Goal: Use online tool/utility: Utilize a website feature to perform a specific function

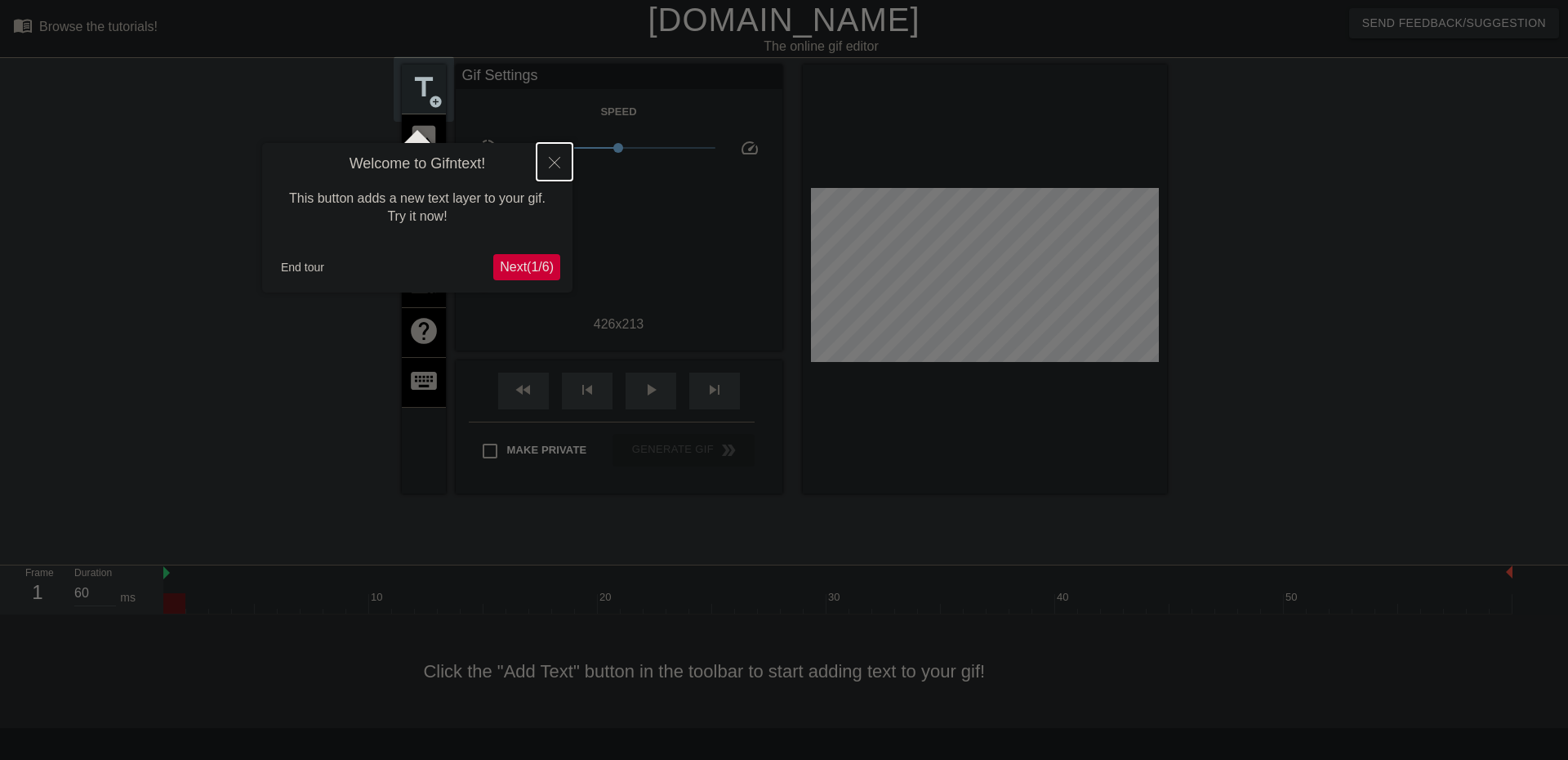
click at [552, 162] on icon "Close" at bounding box center [554, 163] width 12 height 12
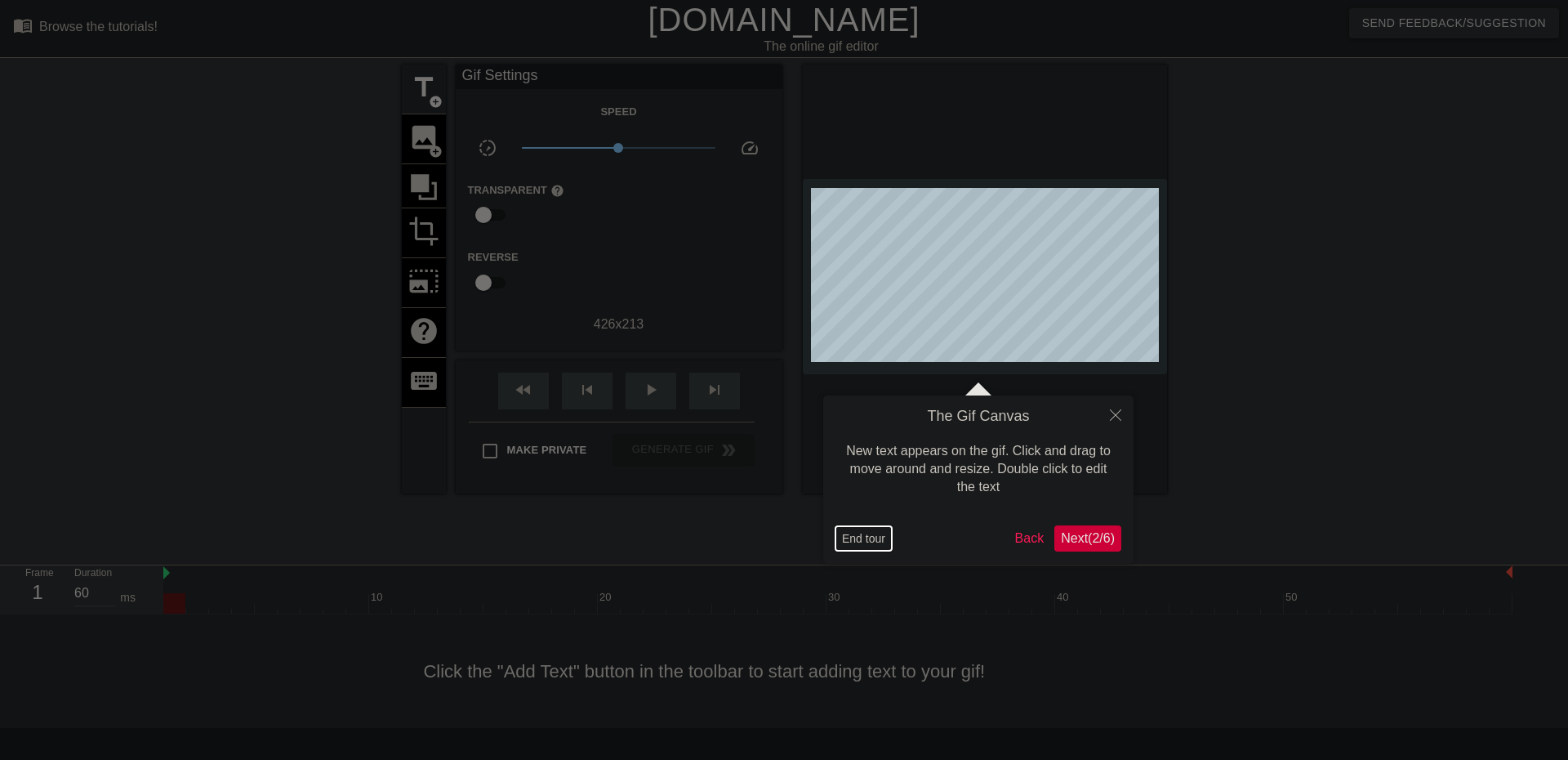
click at [874, 537] on button "End tour" at bounding box center [864, 538] width 56 height 24
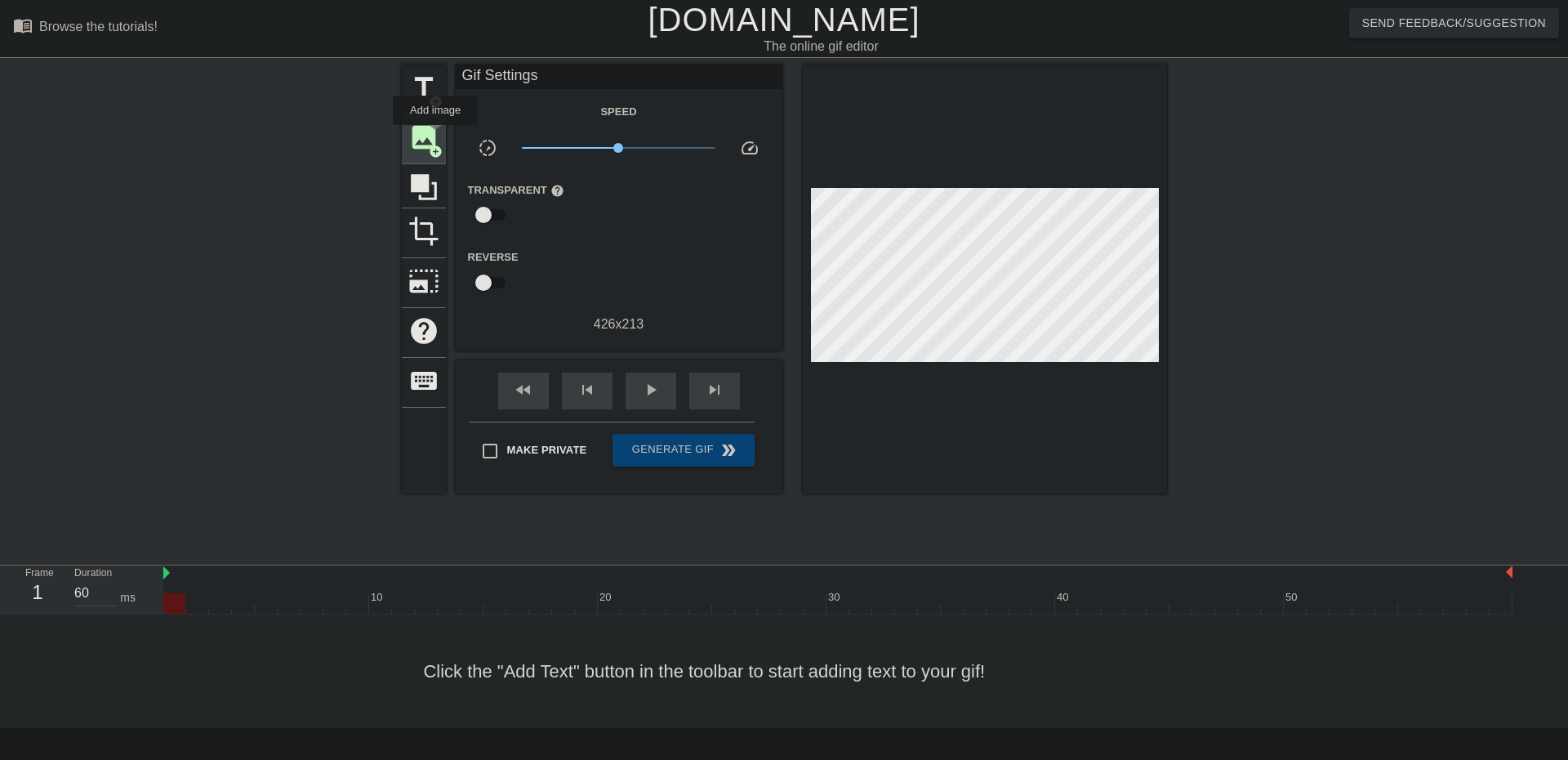
click at [433, 135] on span "image" at bounding box center [424, 137] width 31 height 31
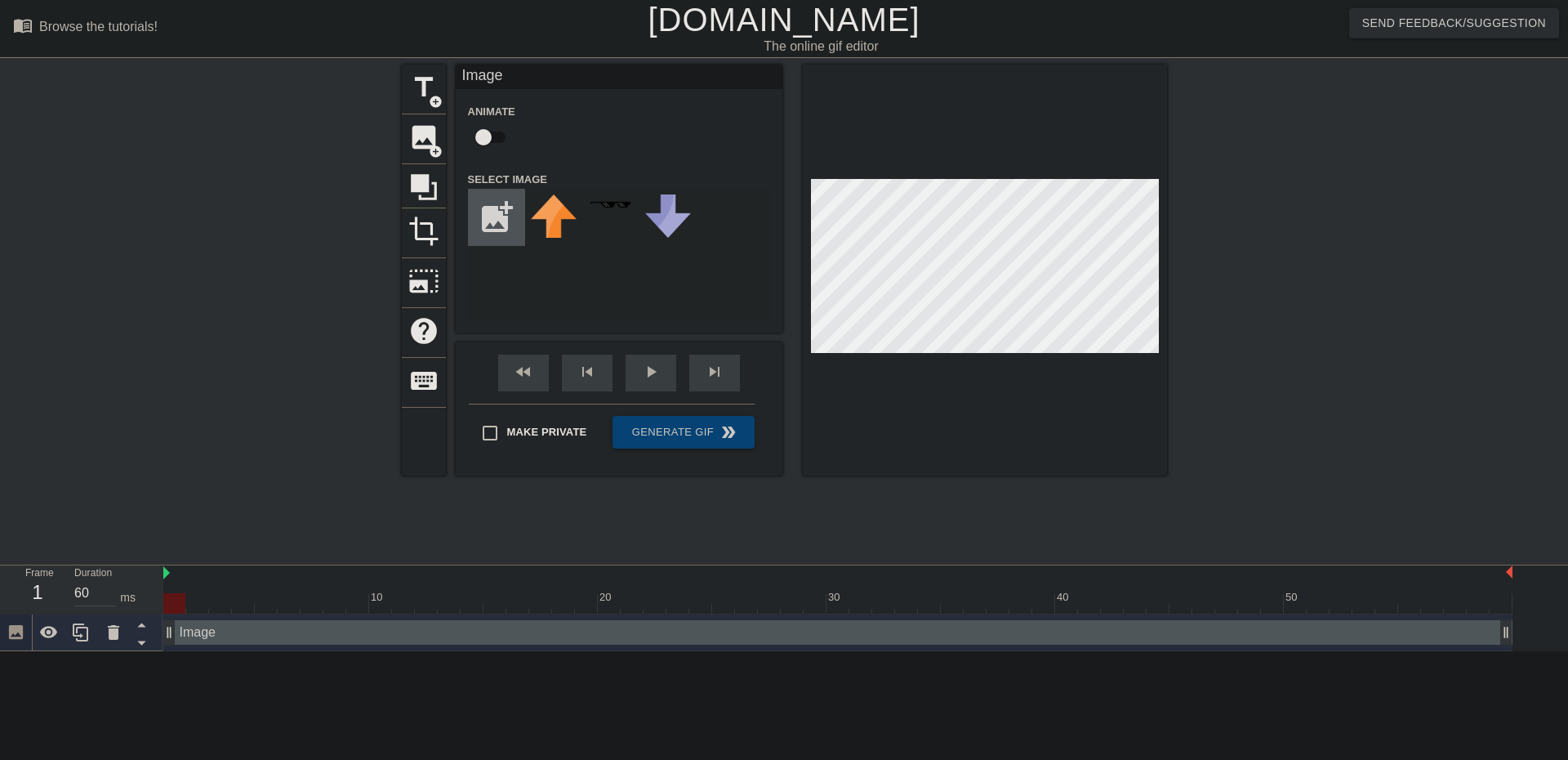
click at [496, 212] on input "file" at bounding box center [496, 217] width 56 height 56
type input "C:\fakepath\[PERSON_NAME].png"
click at [541, 206] on img at bounding box center [553, 219] width 46 height 49
click at [504, 129] on input "checkbox" at bounding box center [484, 137] width 93 height 31
checkbox input "true"
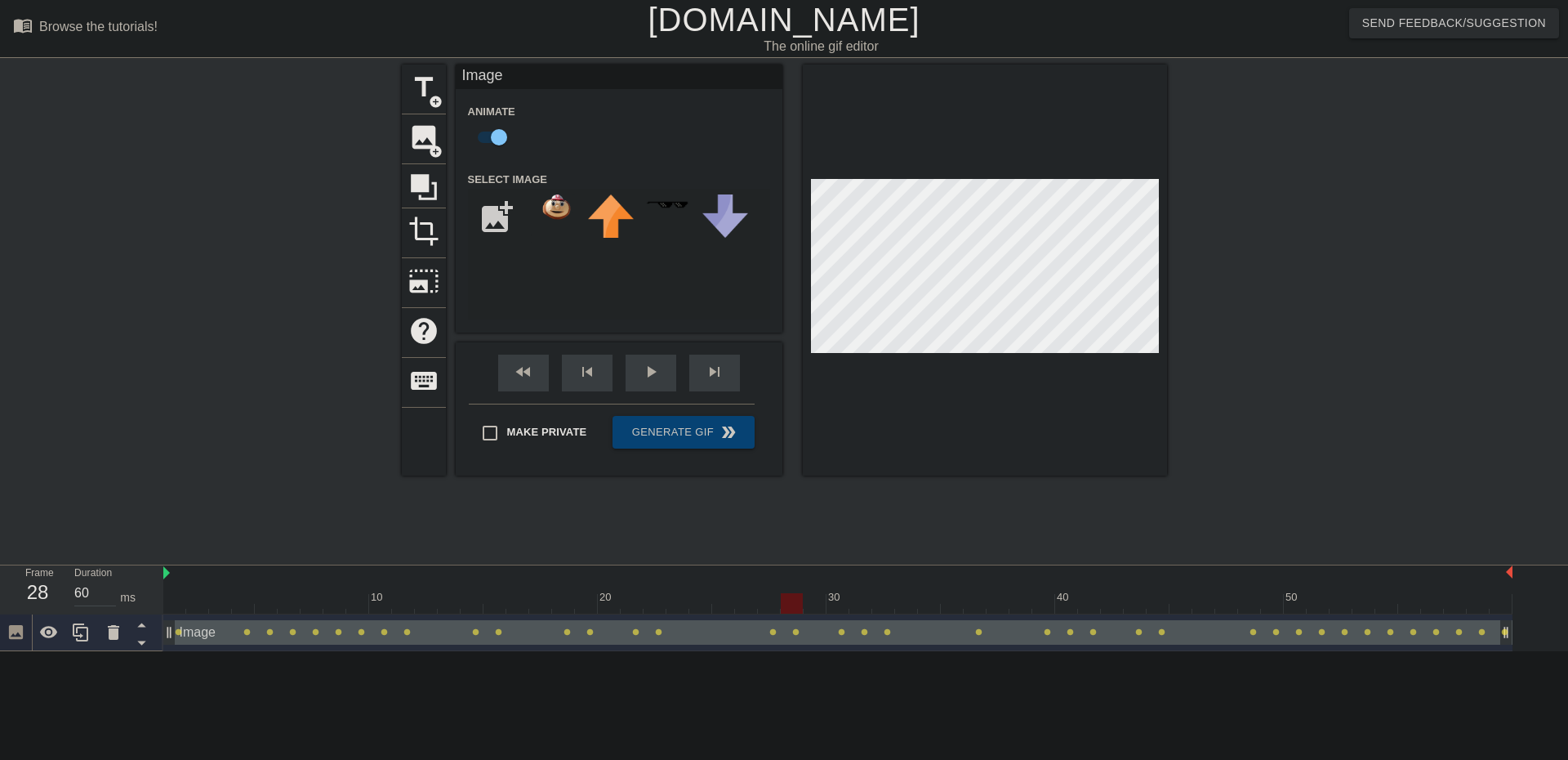
drag, startPoint x: 182, startPoint y: 604, endPoint x: 796, endPoint y: 612, distance: 614.1
click at [796, 612] on div at bounding box center [791, 603] width 22 height 20
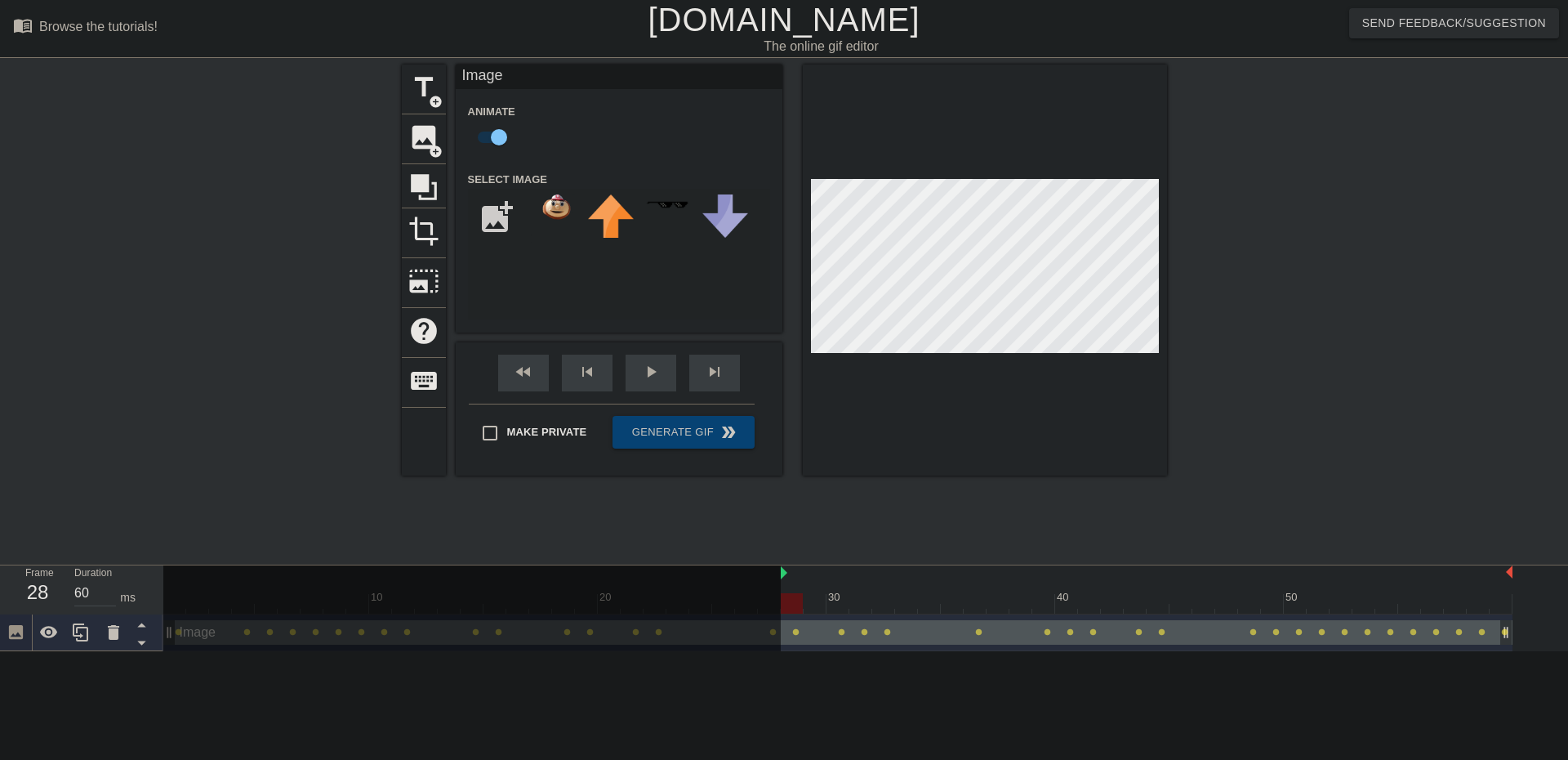
drag, startPoint x: 165, startPoint y: 575, endPoint x: 791, endPoint y: 585, distance: 626.1
click at [791, 585] on div "10 20 30 40 50" at bounding box center [838, 589] width 1349 height 48
click at [643, 377] on div "play_arrow" at bounding box center [651, 373] width 51 height 37
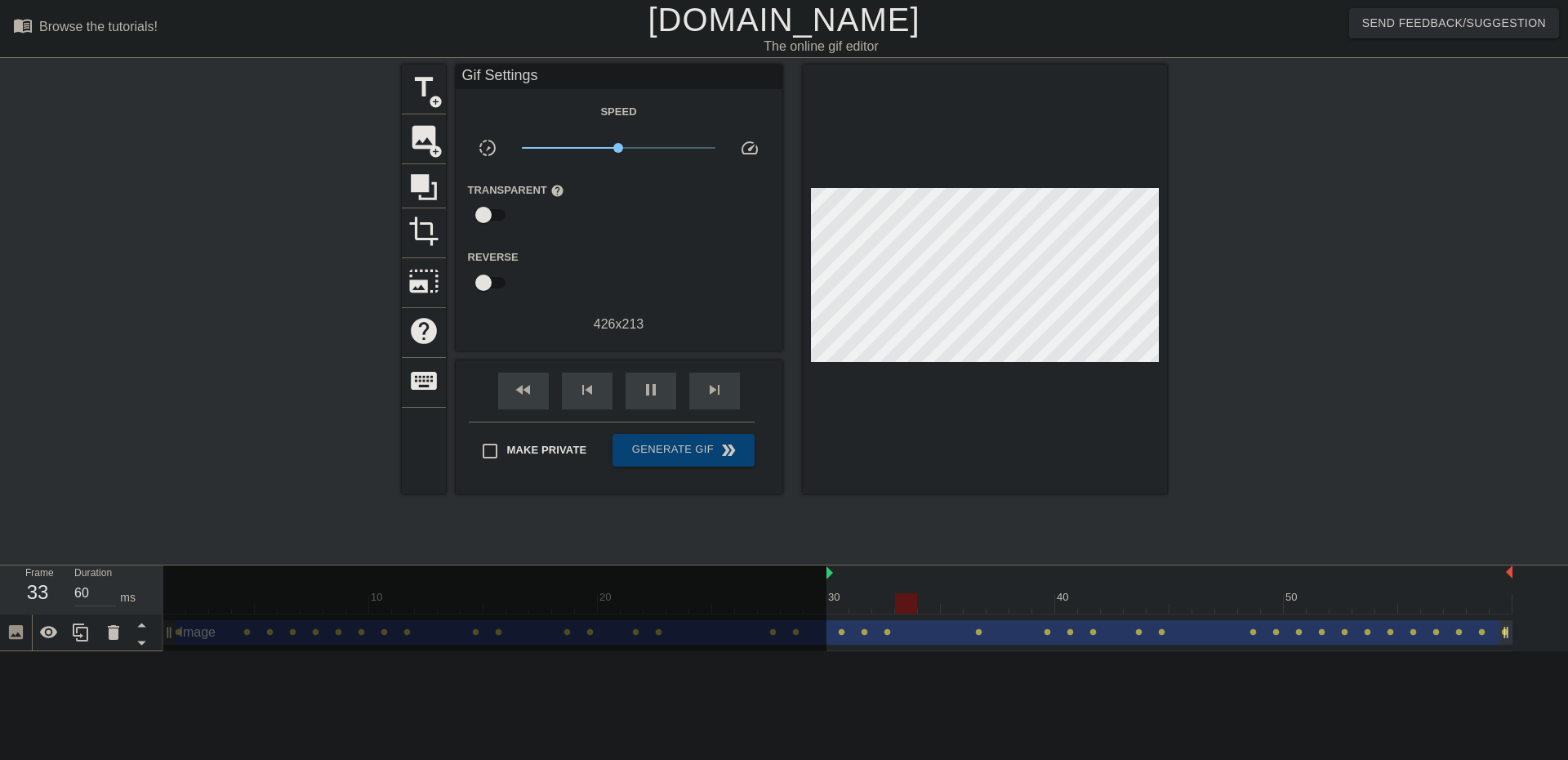
drag, startPoint x: 781, startPoint y: 573, endPoint x: 839, endPoint y: 573, distance: 58.0
click at [659, 444] on span "Generate Gif double_arrow" at bounding box center [683, 450] width 129 height 19
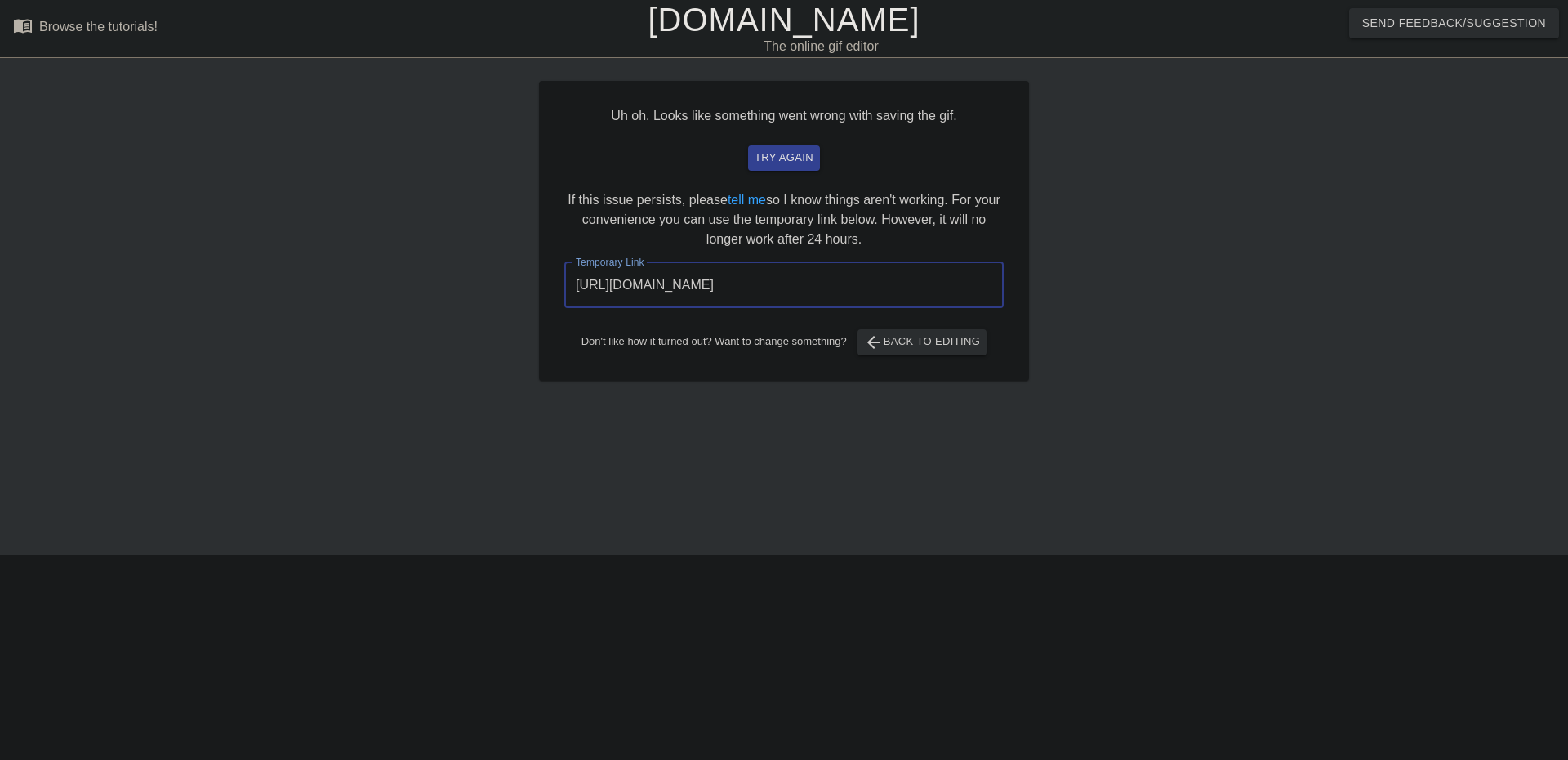
drag, startPoint x: 955, startPoint y: 285, endPoint x: 503, endPoint y: 285, distance: 452.0
click at [503, 285] on div "Uh oh. Looks like something went wrong with saving the gif. try again If this i…" at bounding box center [784, 309] width 1568 height 490
